Goal: Find specific page/section: Find specific page/section

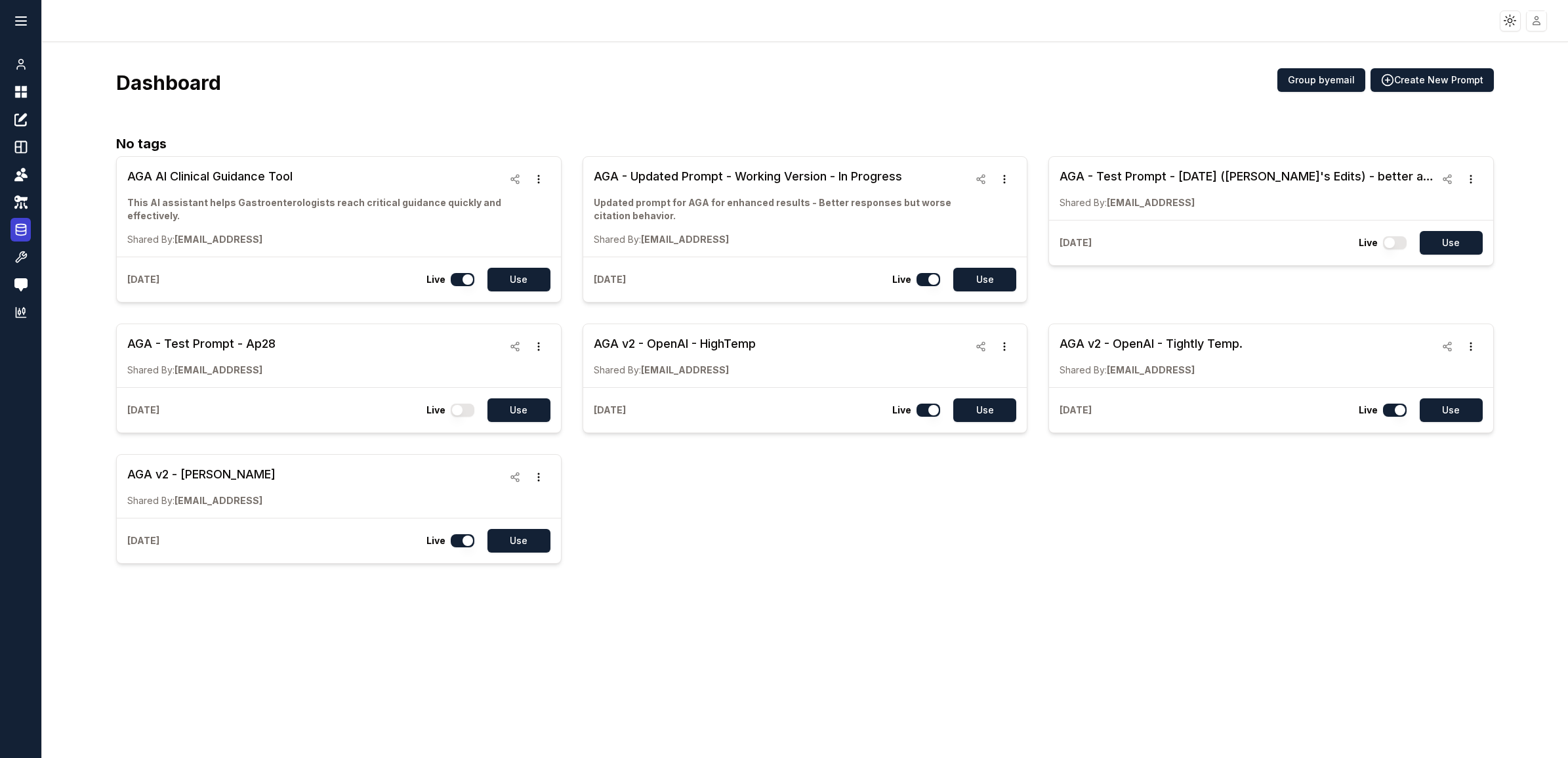
click at [24, 231] on icon at bounding box center [21, 231] width 10 height 2
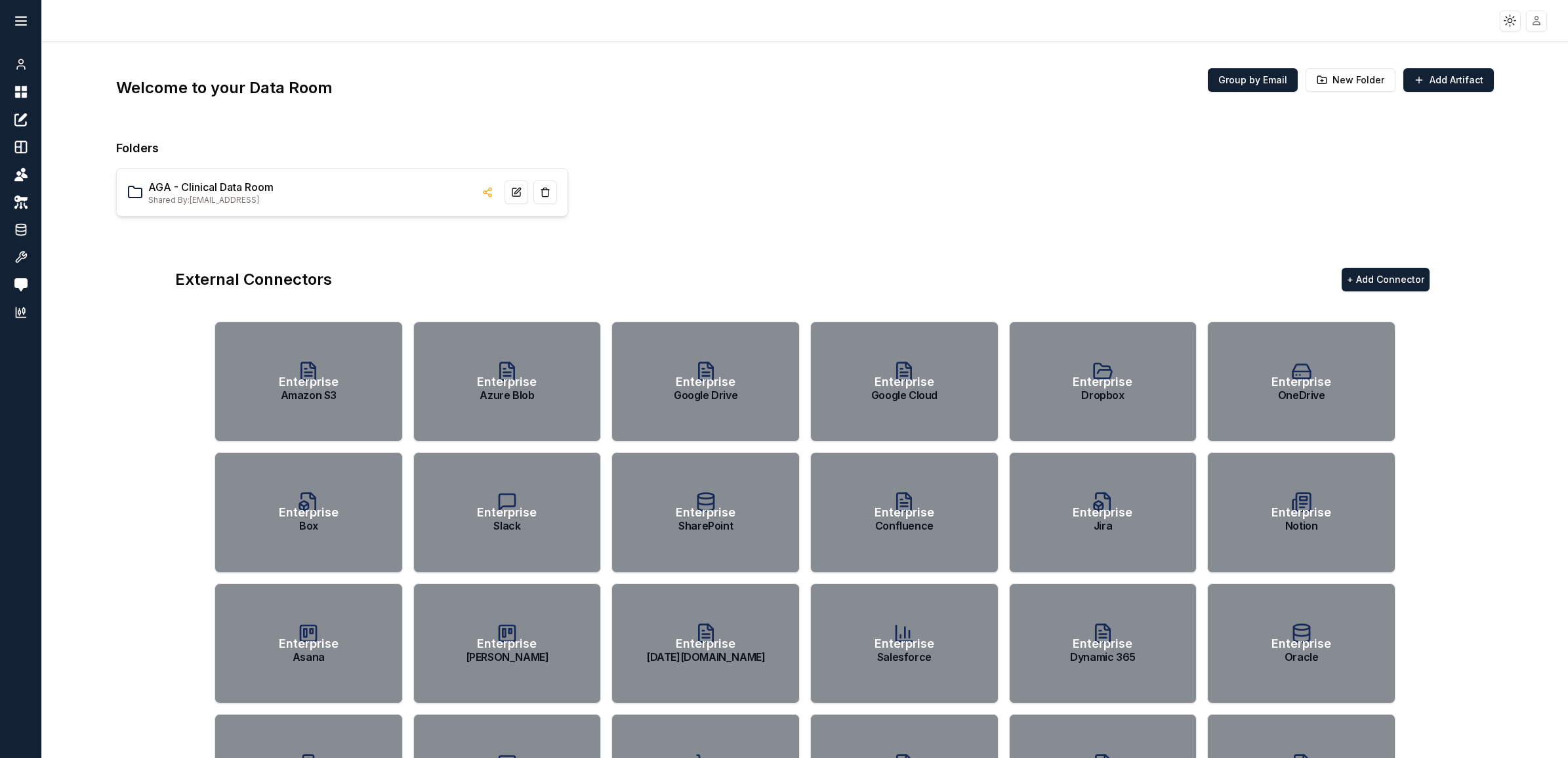
click at [220, 180] on link "AGA - Clinical Data Room" at bounding box center [211, 187] width 125 height 16
